Goal: Find contact information: Find contact information

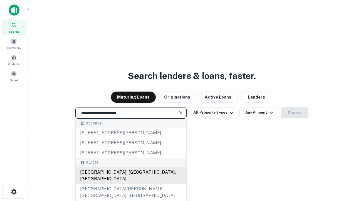
click at [131, 184] on div "Santa Monica, CA, USA" at bounding box center [131, 175] width 111 height 17
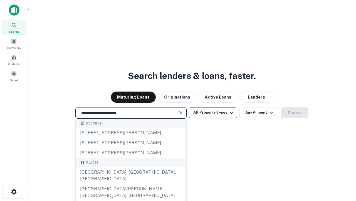
type input "**********"
click at [213, 112] on button "All Property Types" at bounding box center [213, 112] width 48 height 11
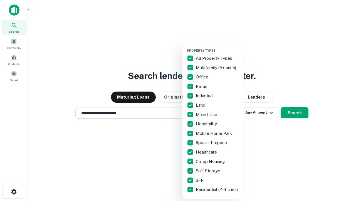
click at [218, 47] on button "button" at bounding box center [217, 47] width 61 height 0
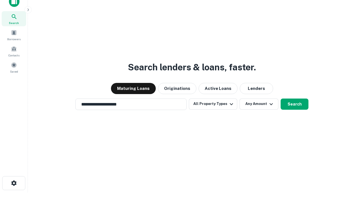
scroll to position [3, 67]
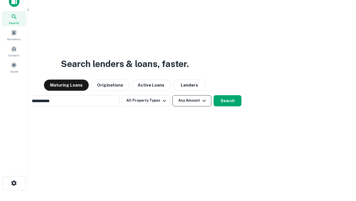
click at [173, 95] on button "Any Amount" at bounding box center [192, 100] width 39 height 11
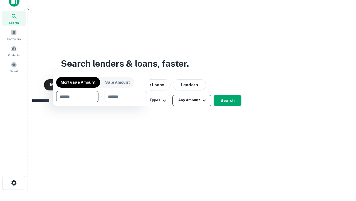
scroll to position [40, 158]
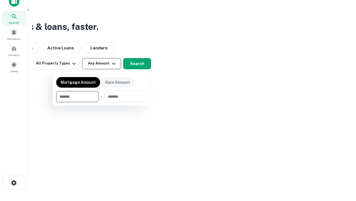
type input "*******"
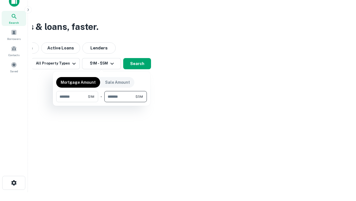
type input "*******"
click at [102, 102] on button "button" at bounding box center [101, 102] width 91 height 0
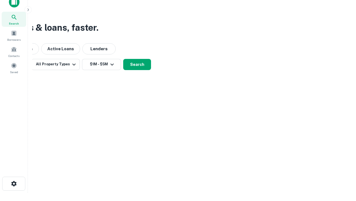
scroll to position [3, 103]
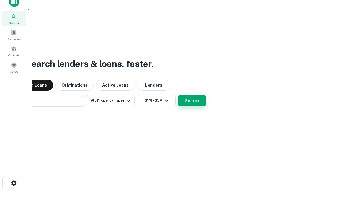
click at [178, 95] on button "Search" at bounding box center [192, 100] width 28 height 11
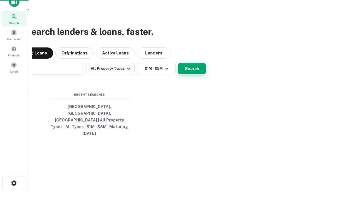
scroll to position [15, 158]
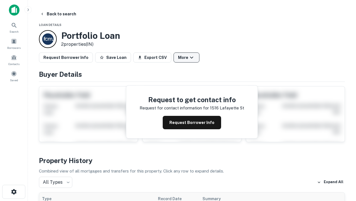
click at [187, 57] on button "More" at bounding box center [187, 57] width 26 height 10
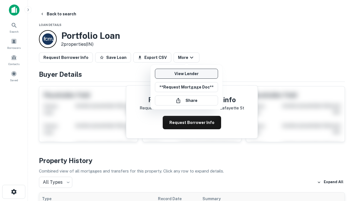
click at [187, 74] on link "View Lender" at bounding box center [186, 74] width 63 height 10
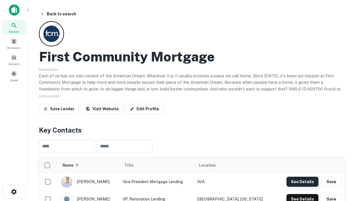
click at [303, 181] on button "See Details" at bounding box center [303, 181] width 32 height 10
click at [14, 191] on icon "button" at bounding box center [14, 191] width 7 height 7
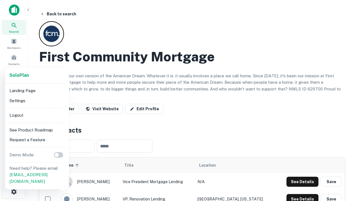
click at [37, 115] on li "Logout" at bounding box center [37, 115] width 60 height 10
